Goal: Task Accomplishment & Management: Use online tool/utility

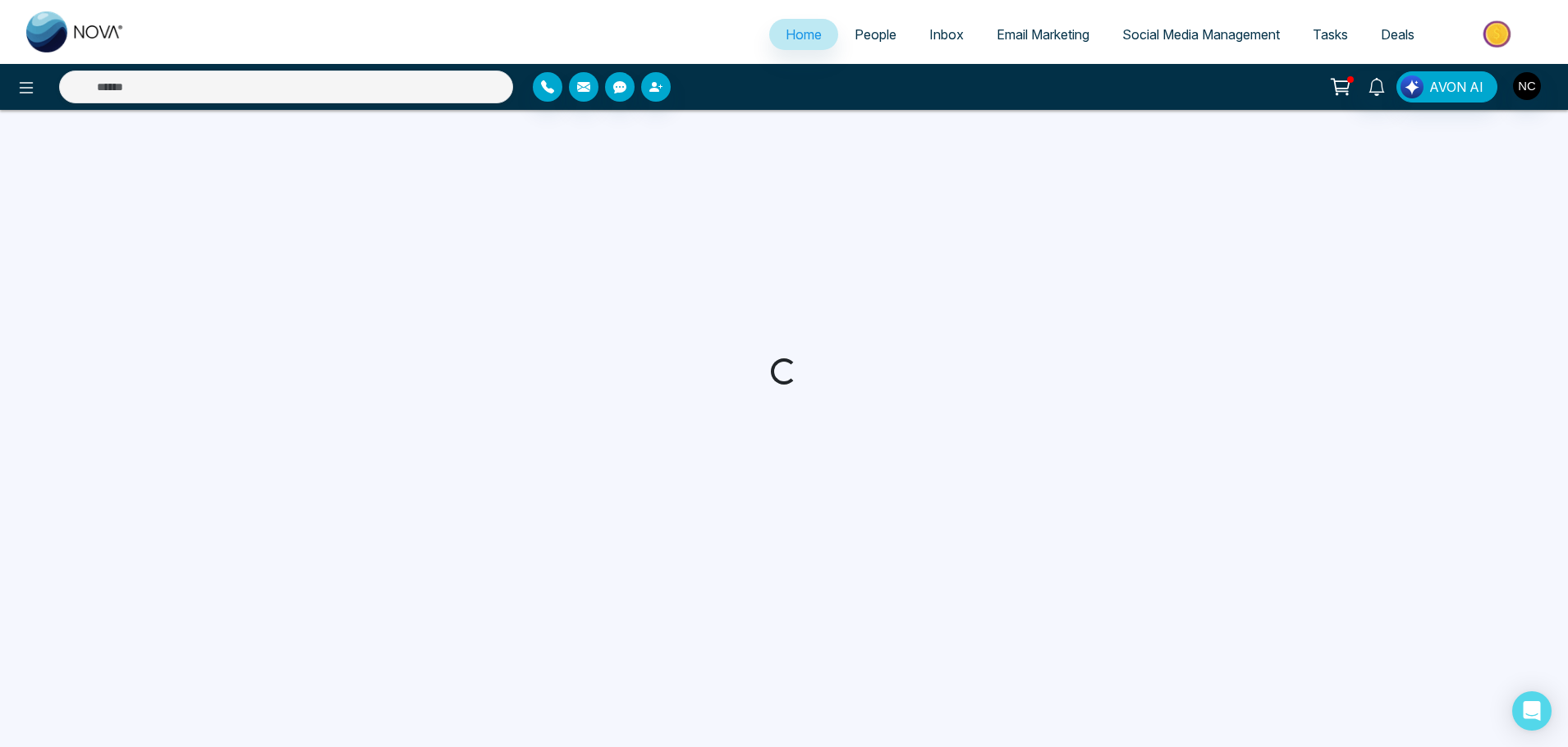
select select "*"
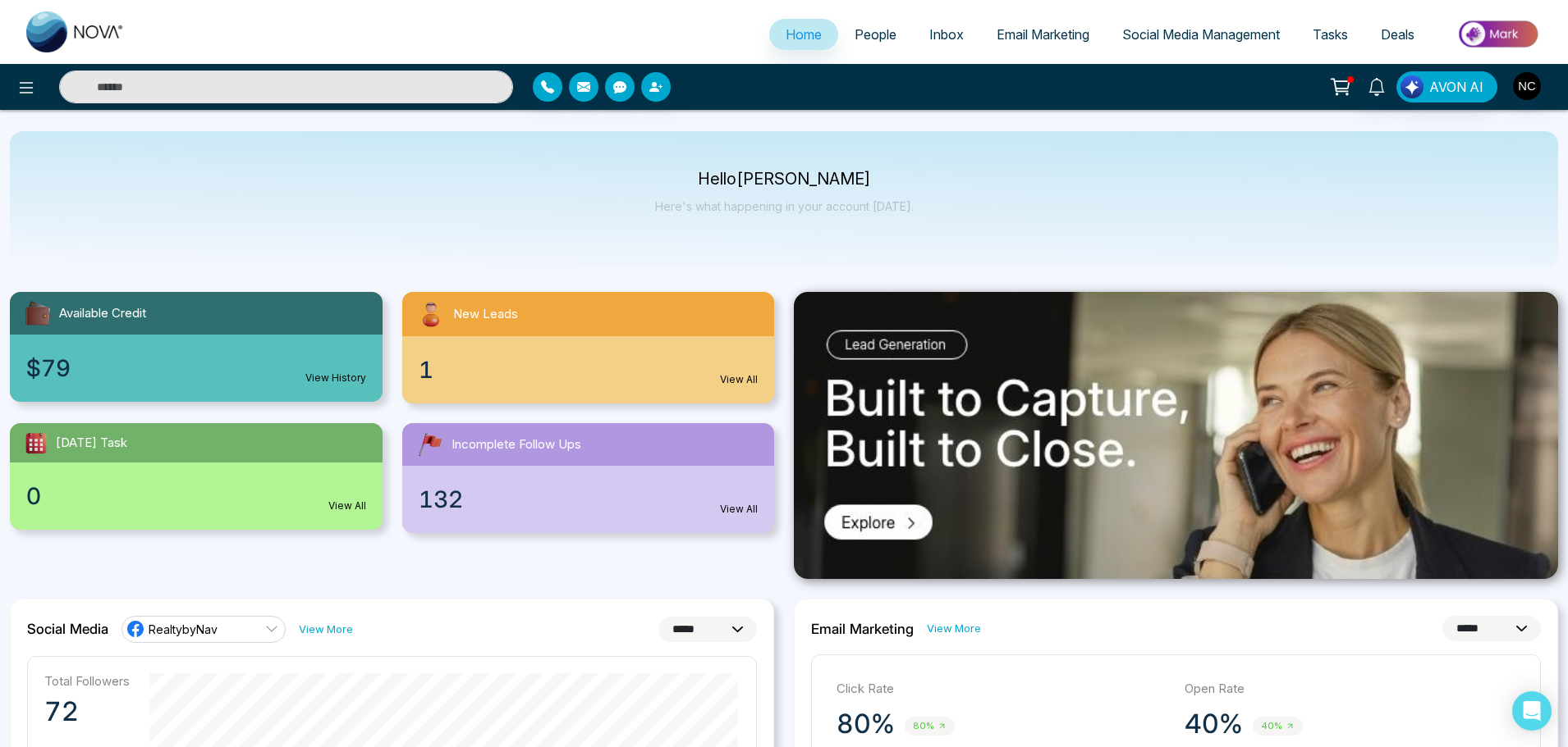
click at [1148, 32] on span "Social Media Management" at bounding box center [1200, 34] width 158 height 17
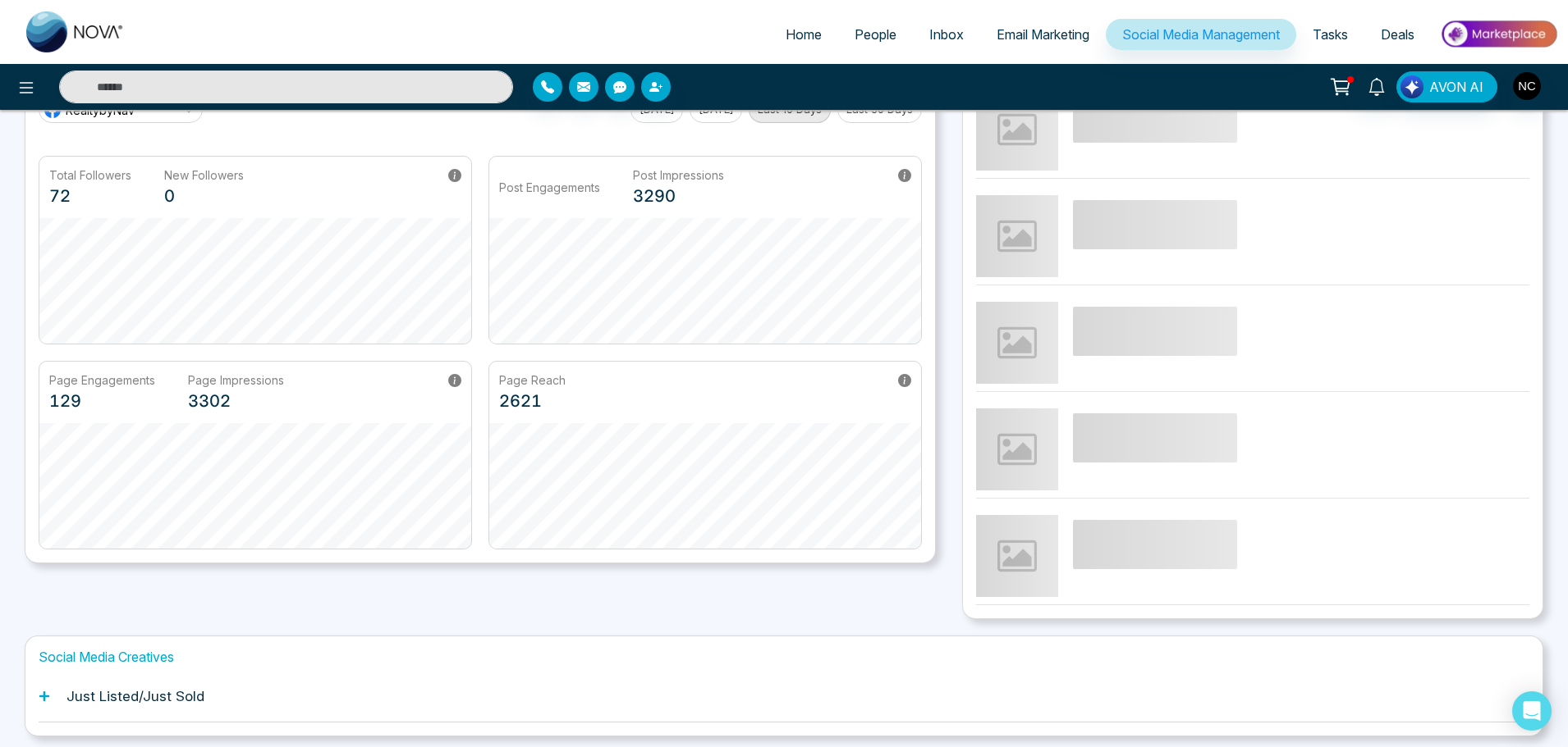
scroll to position [162, 0]
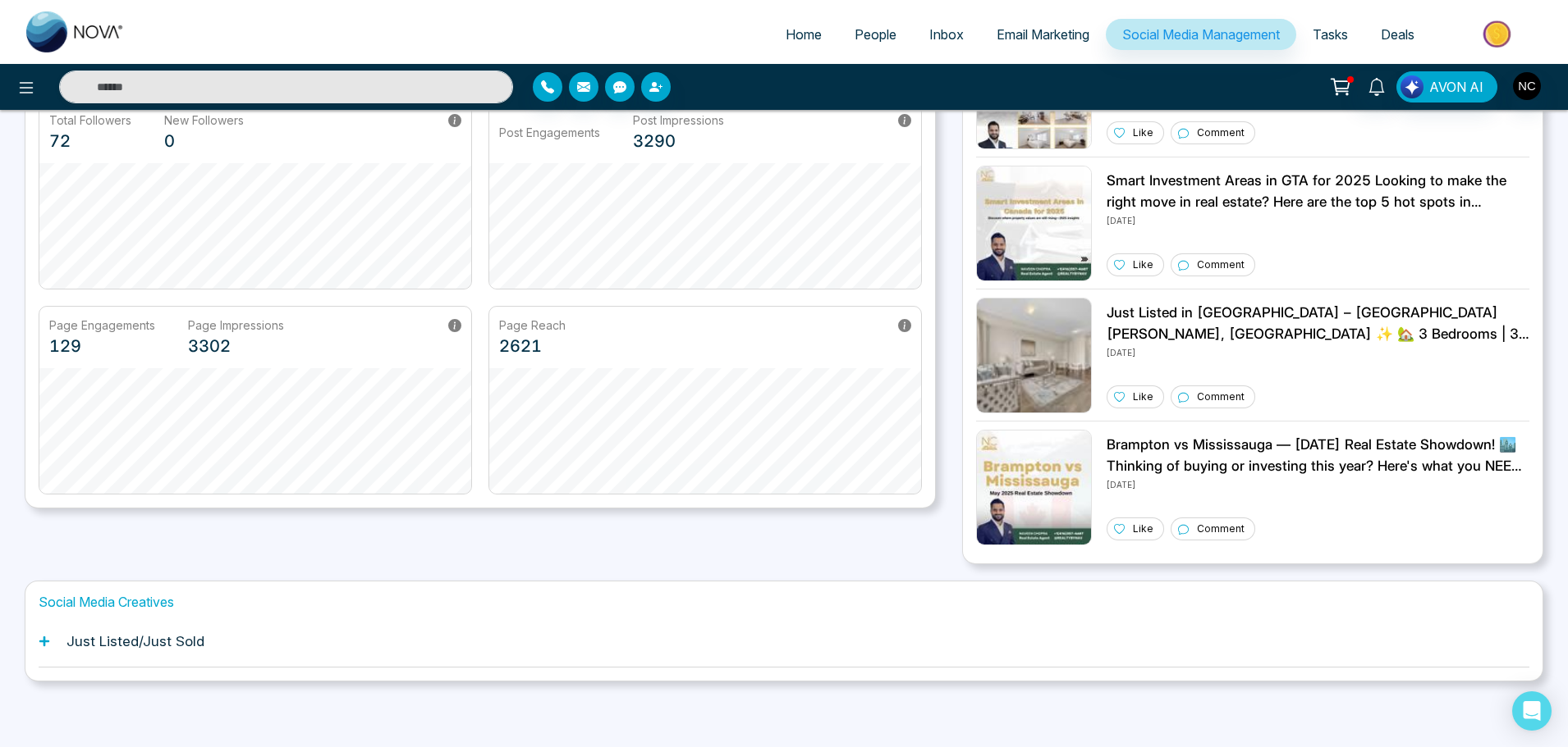
click at [81, 644] on h1 "Just Listed/Just Sold" at bounding box center [135, 641] width 138 height 17
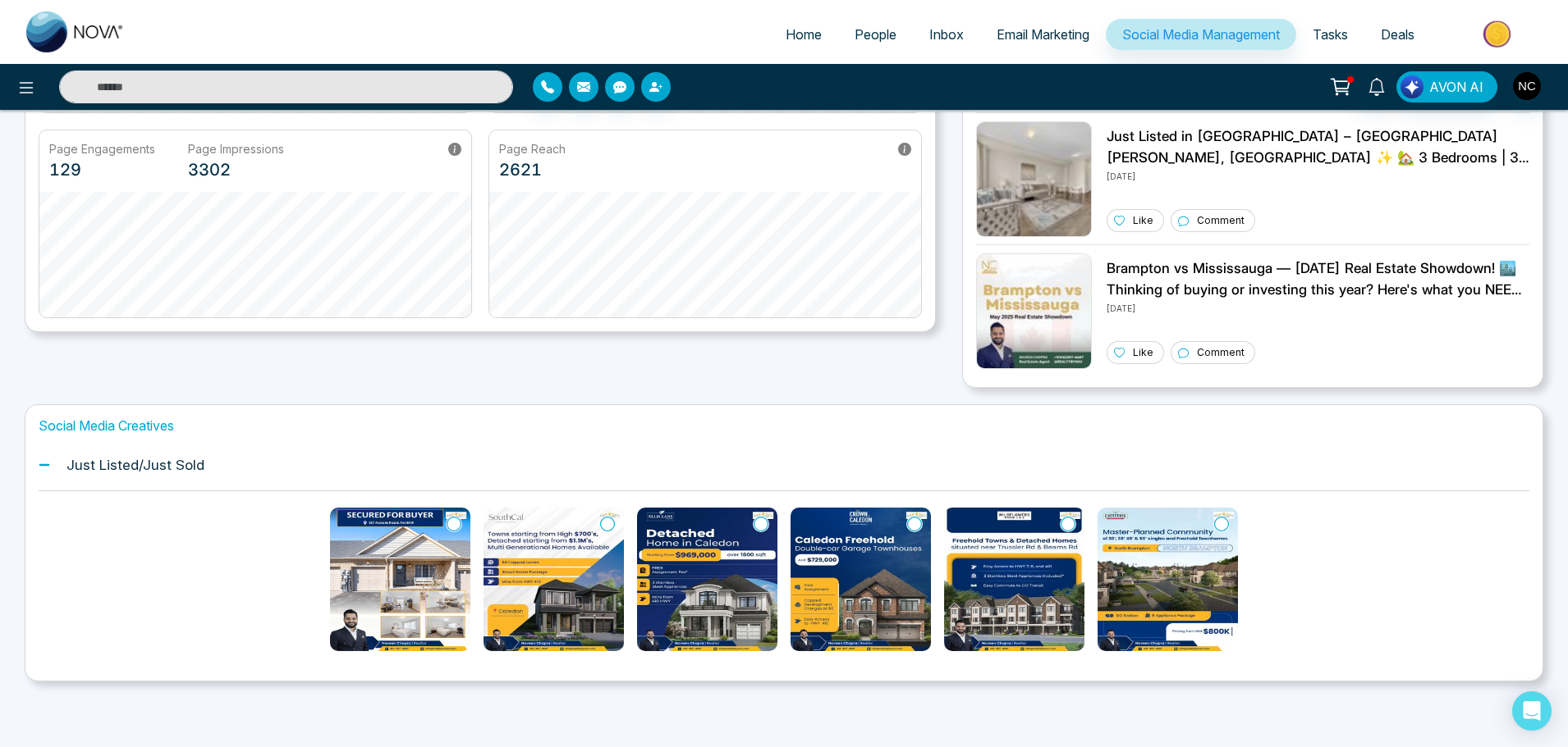
scroll to position [338, 0]
